Goal: Information Seeking & Learning: Learn about a topic

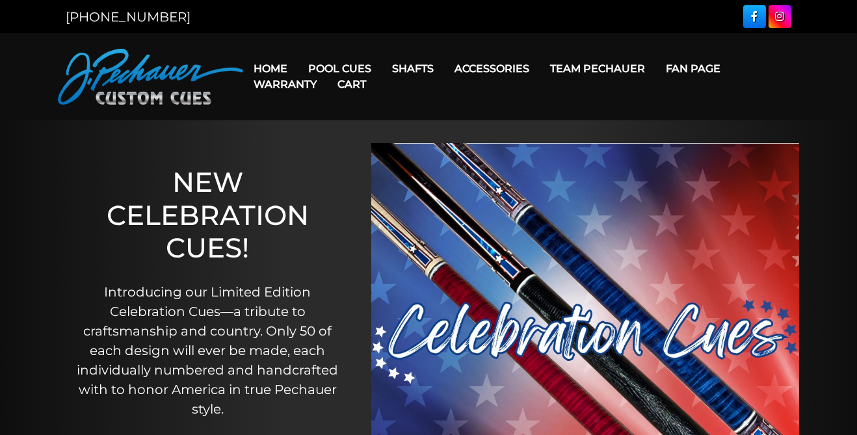
click at [341, 66] on link "Pool Cues" at bounding box center [340, 68] width 84 height 33
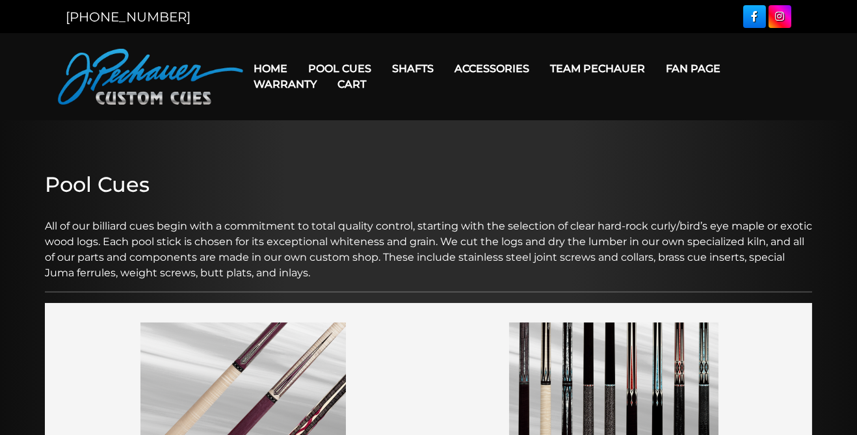
click at [333, 66] on link "Pool Cues" at bounding box center [340, 68] width 84 height 33
click at [341, 66] on link "Pool Cues" at bounding box center [340, 68] width 84 height 33
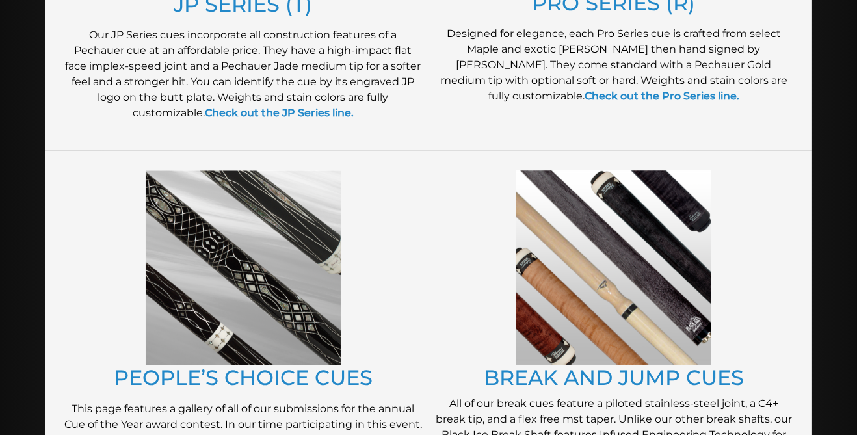
scroll to position [939, 0]
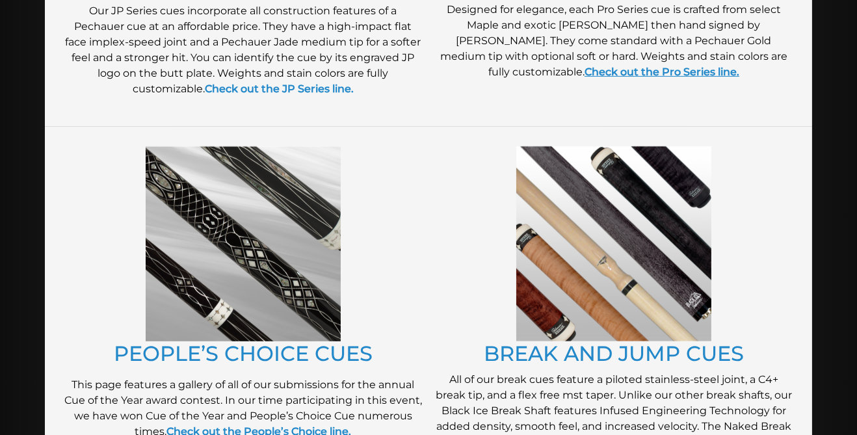
click at [649, 68] on link "Check out the Pro Series line." at bounding box center [661, 72] width 155 height 12
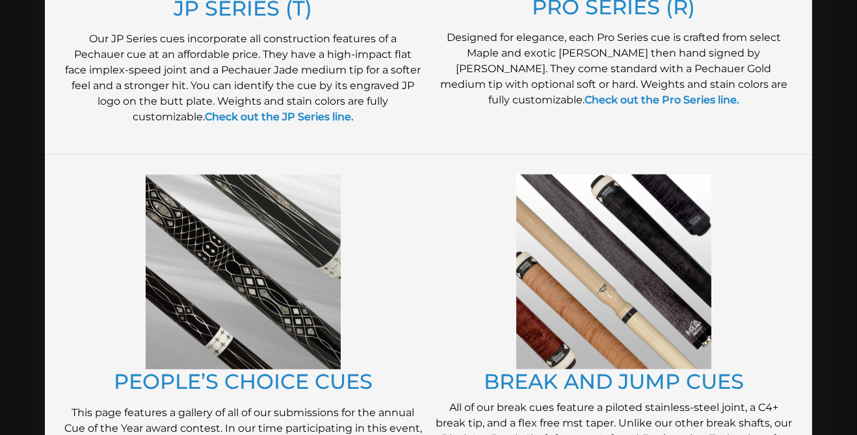
scroll to position [910, 0]
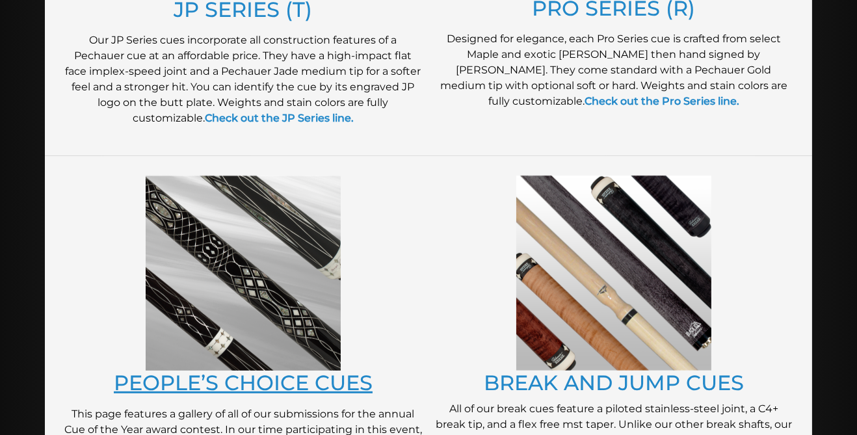
click at [256, 381] on link "PEOPLE’S CHOICE CUES" at bounding box center [243, 382] width 259 height 25
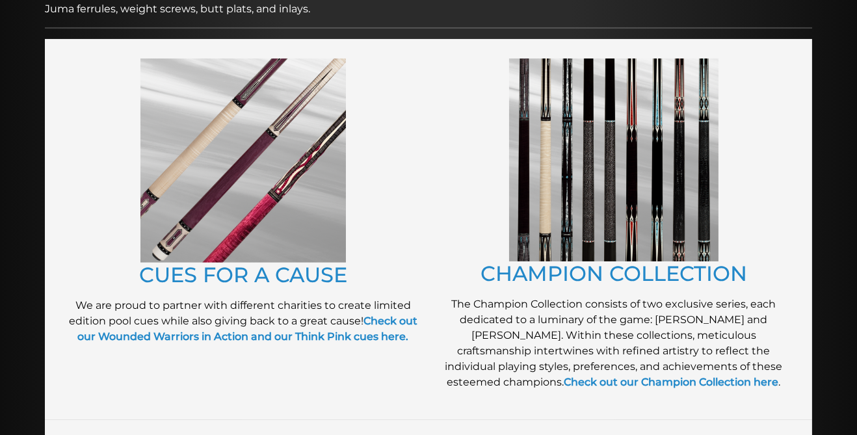
scroll to position [263, 0]
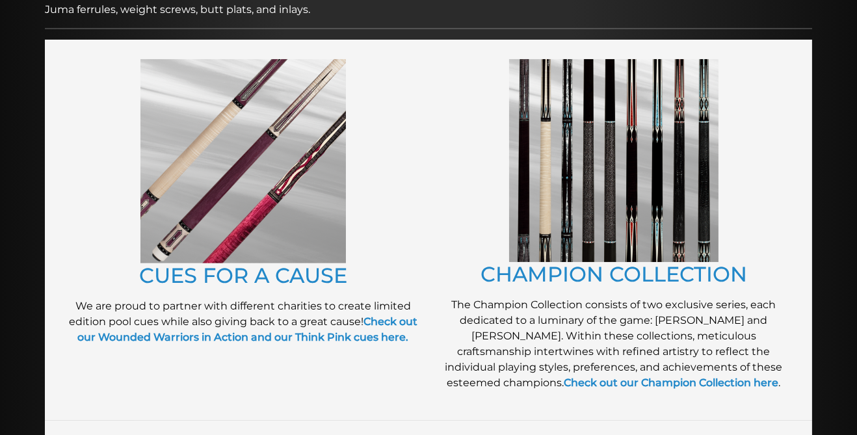
click at [664, 234] on img at bounding box center [613, 160] width 209 height 203
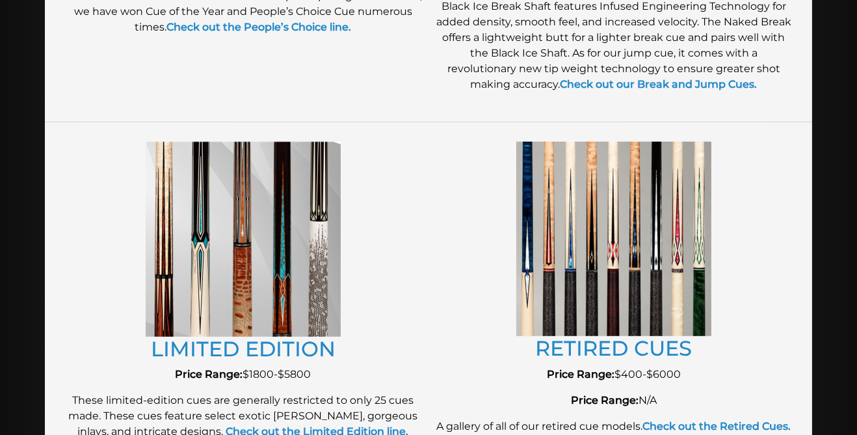
scroll to position [1344, 0]
click at [272, 313] on img at bounding box center [243, 238] width 195 height 195
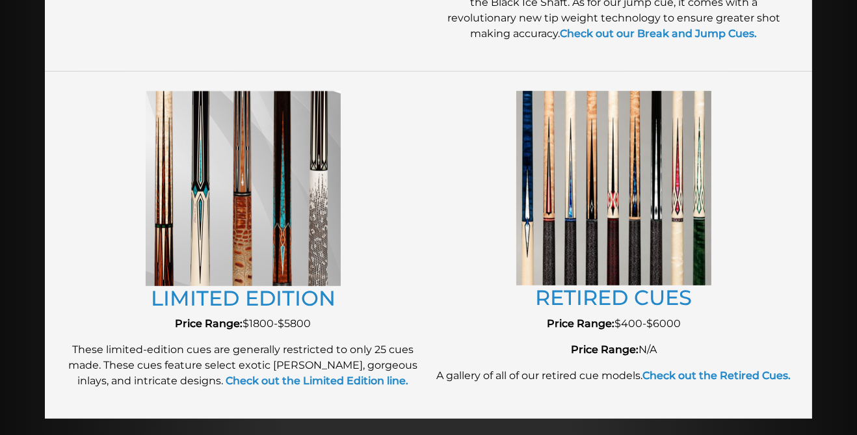
scroll to position [1399, 0]
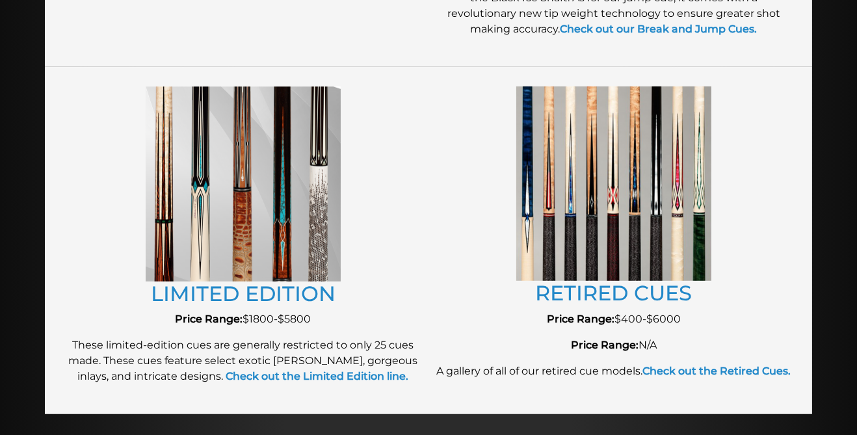
click at [632, 257] on img at bounding box center [613, 183] width 195 height 194
click at [628, 294] on link "RETIRED CUES" at bounding box center [613, 292] width 157 height 25
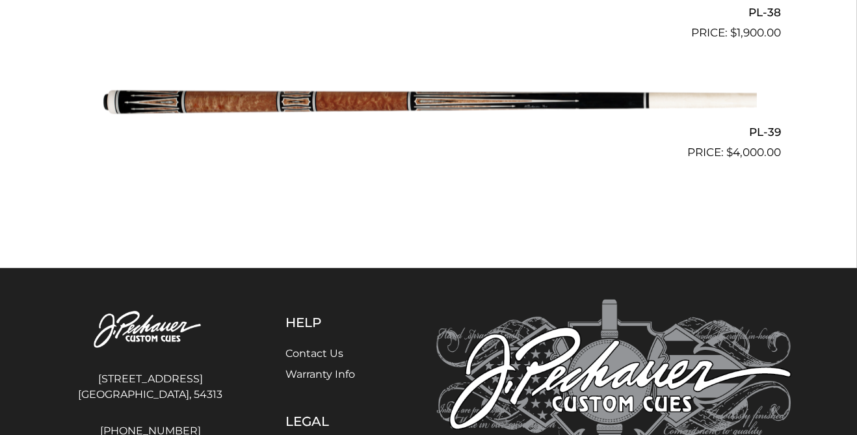
scroll to position [3841, 0]
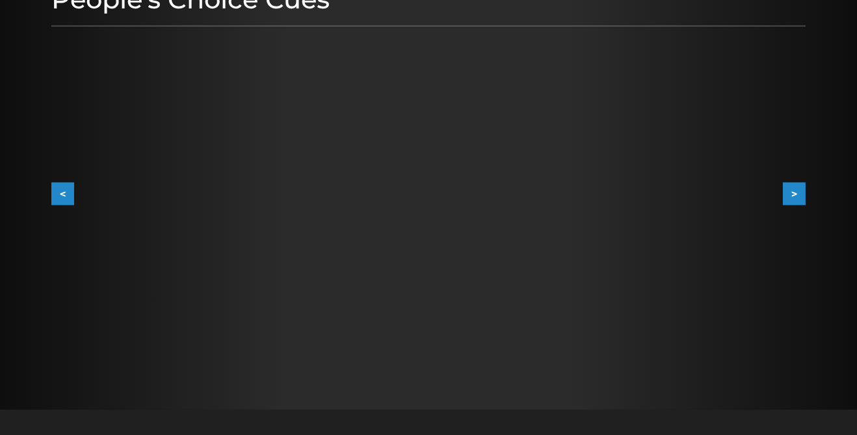
scroll to position [194, 0]
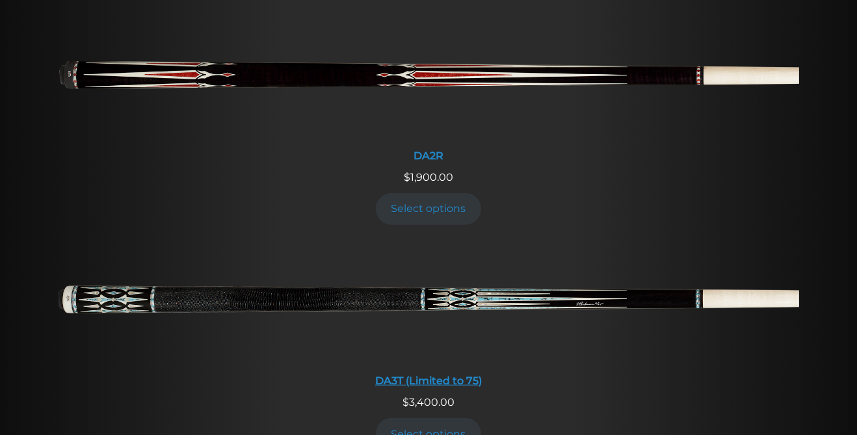
scroll to position [1996, 0]
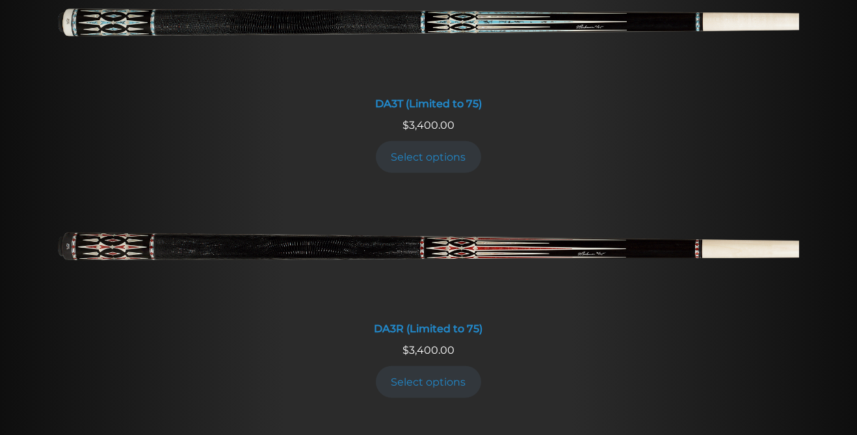
click at [601, 361] on li "DA3R (Limited to 75) $ 3,400.00 Select options" at bounding box center [428, 303] width 751 height 225
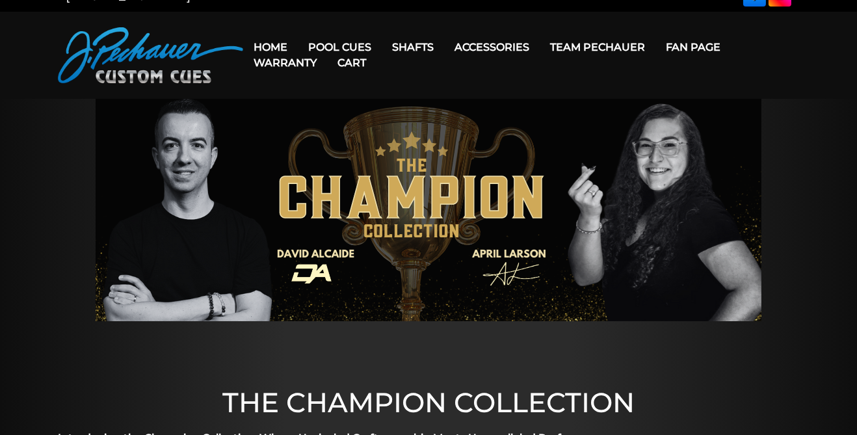
scroll to position [0, 0]
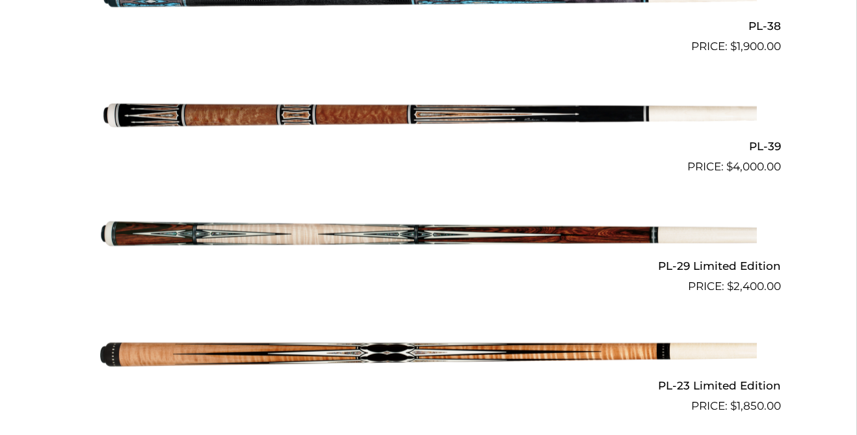
scroll to position [1592, 0]
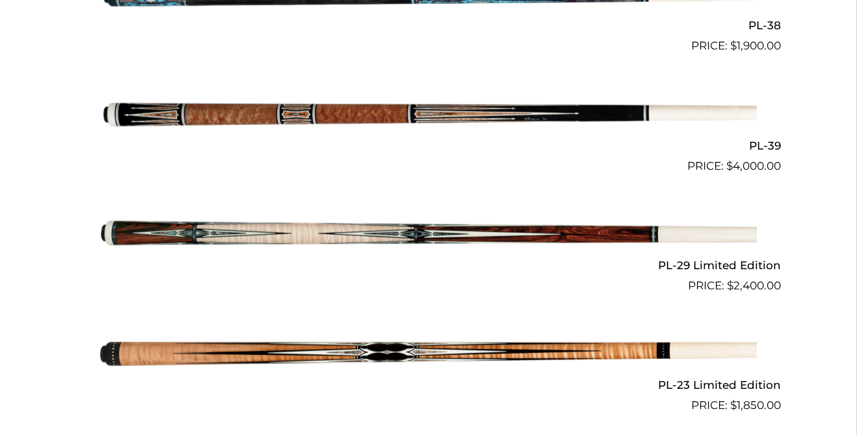
click at [630, 363] on img at bounding box center [428, 354] width 656 height 109
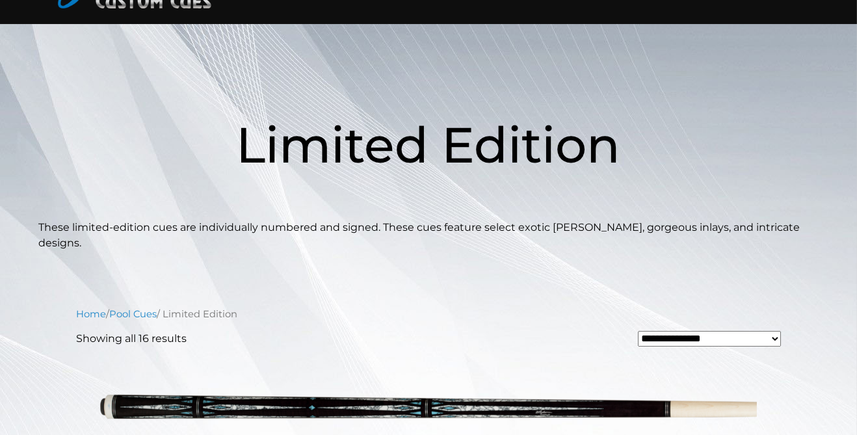
scroll to position [96, 0]
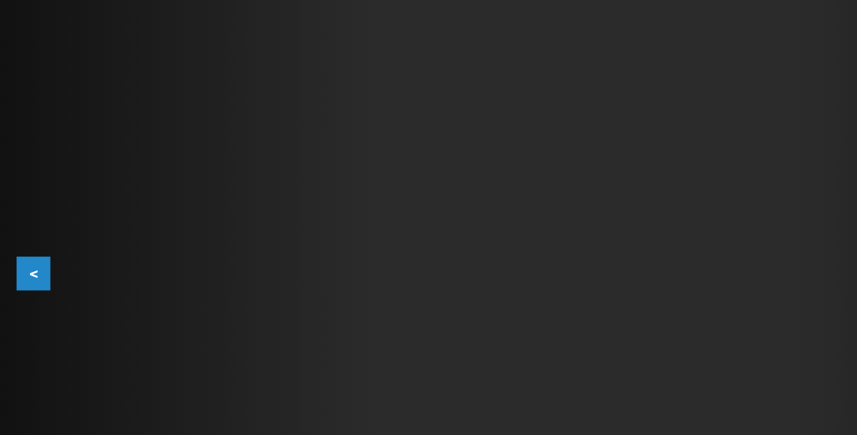
scroll to position [206, 0]
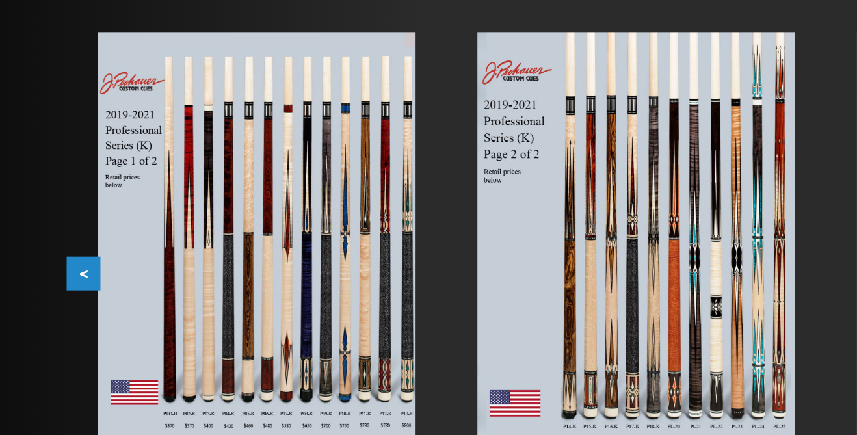
click at [465, 242] on img at bounding box center [428, 211] width 214 height 290
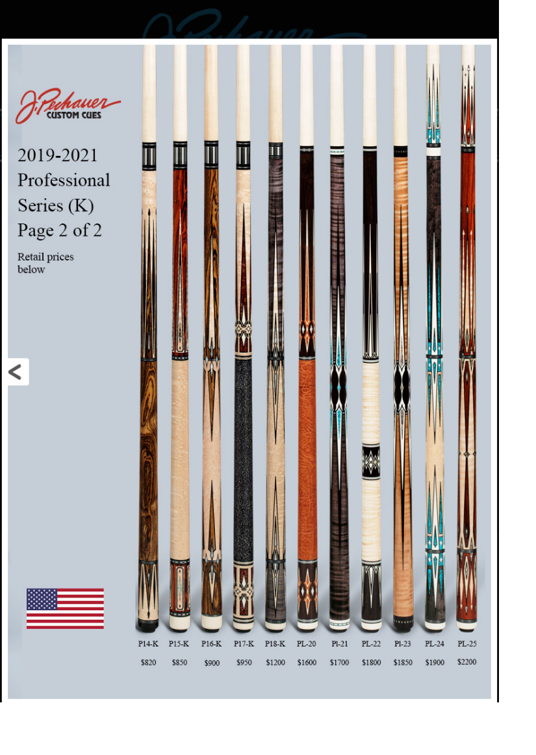
scroll to position [33, 0]
